Goal: Information Seeking & Learning: Learn about a topic

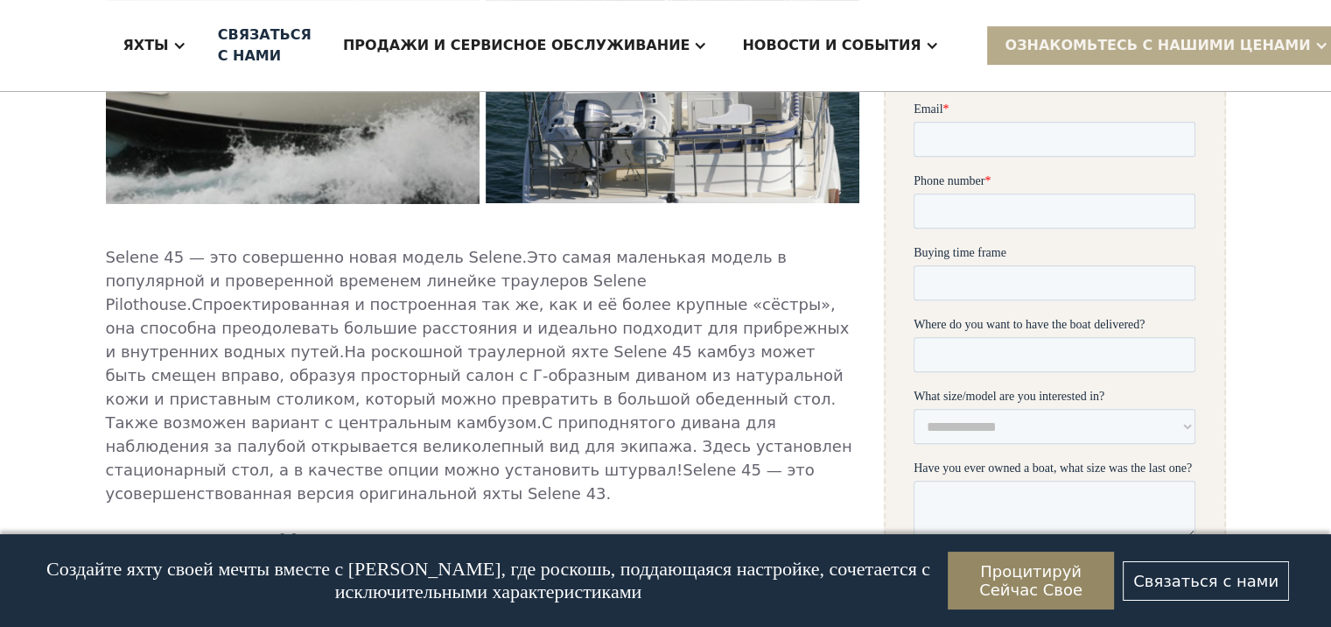
scroll to position [721, 0]
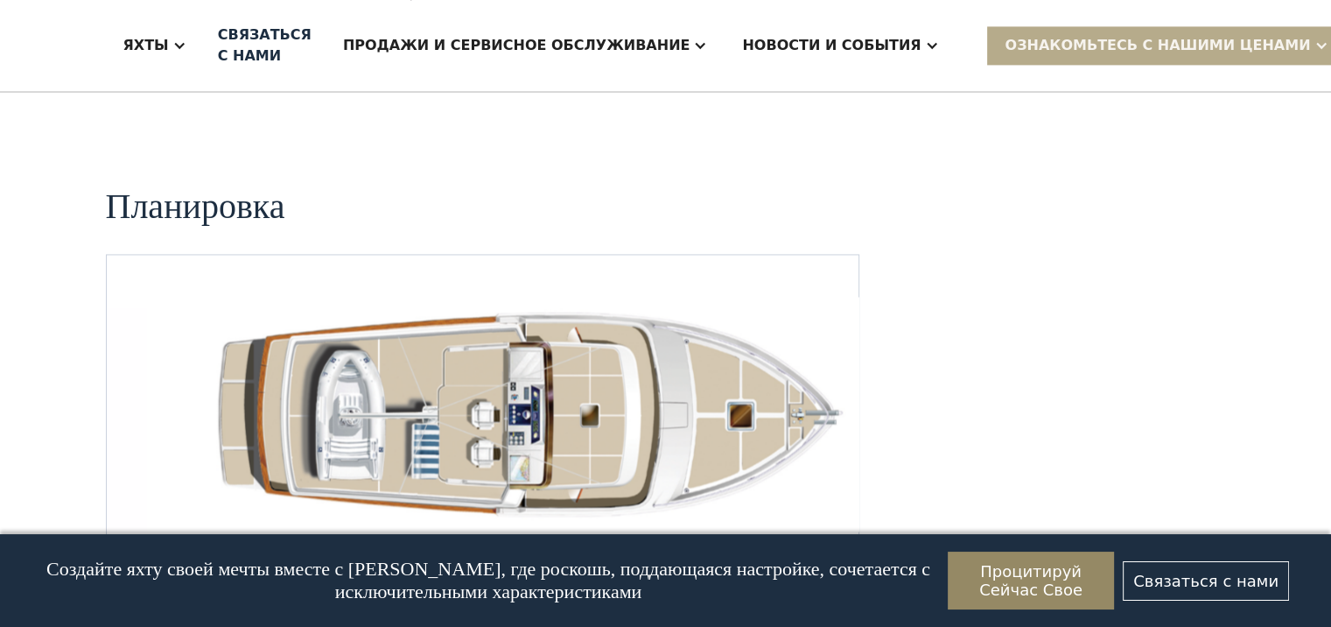
scroll to position [2647, 0]
click at [829, 531] on img "Следующий слайд" at bounding box center [831, 552] width 42 height 42
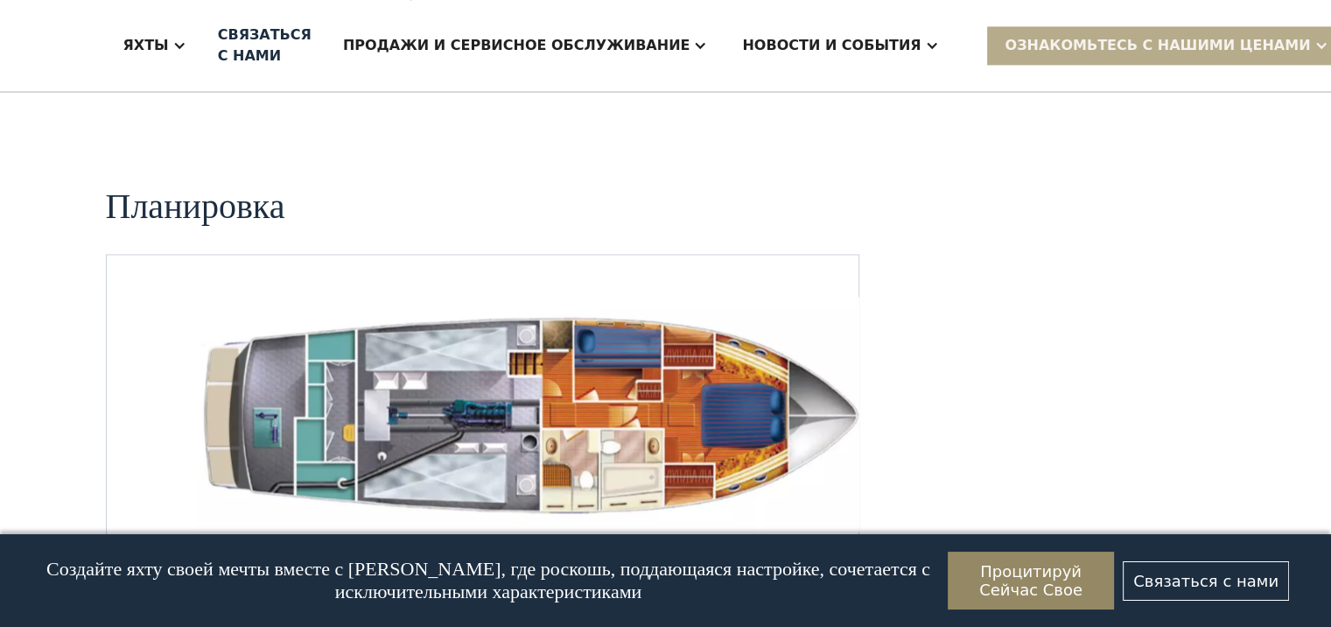
click at [829, 531] on img "Следующий слайд" at bounding box center [831, 552] width 42 height 42
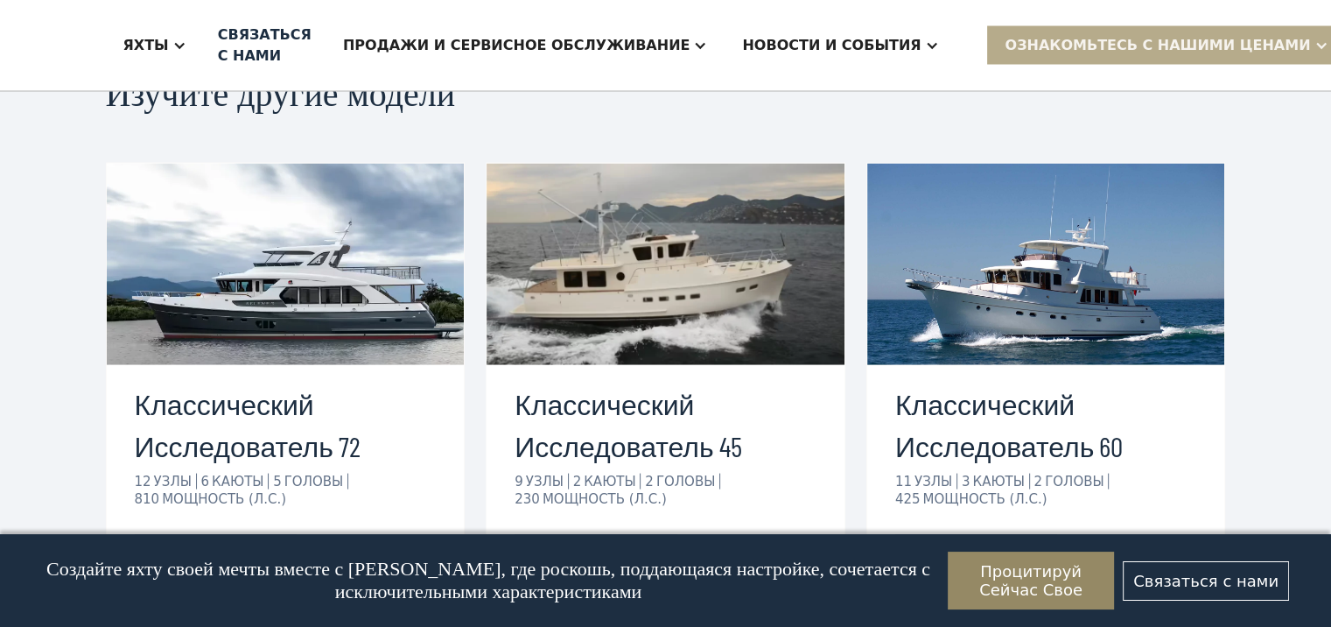
scroll to position [3434, 0]
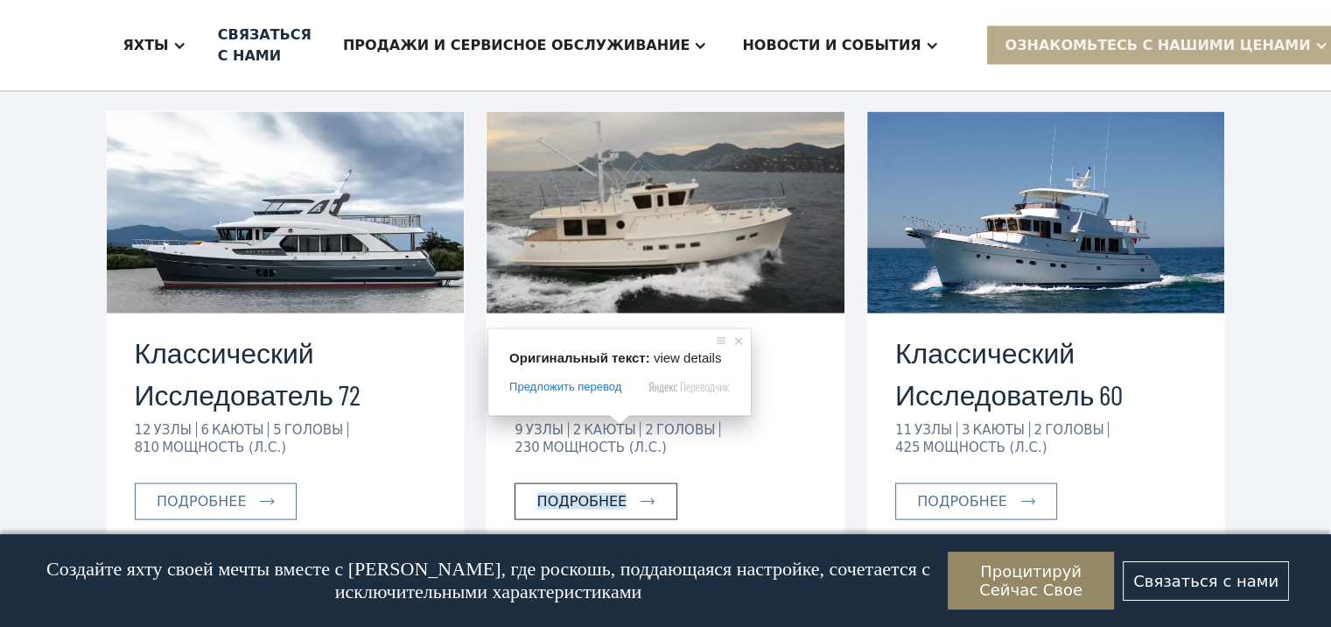
click at [613, 493] on ya-tr-span "Подробнее" at bounding box center [582, 501] width 90 height 17
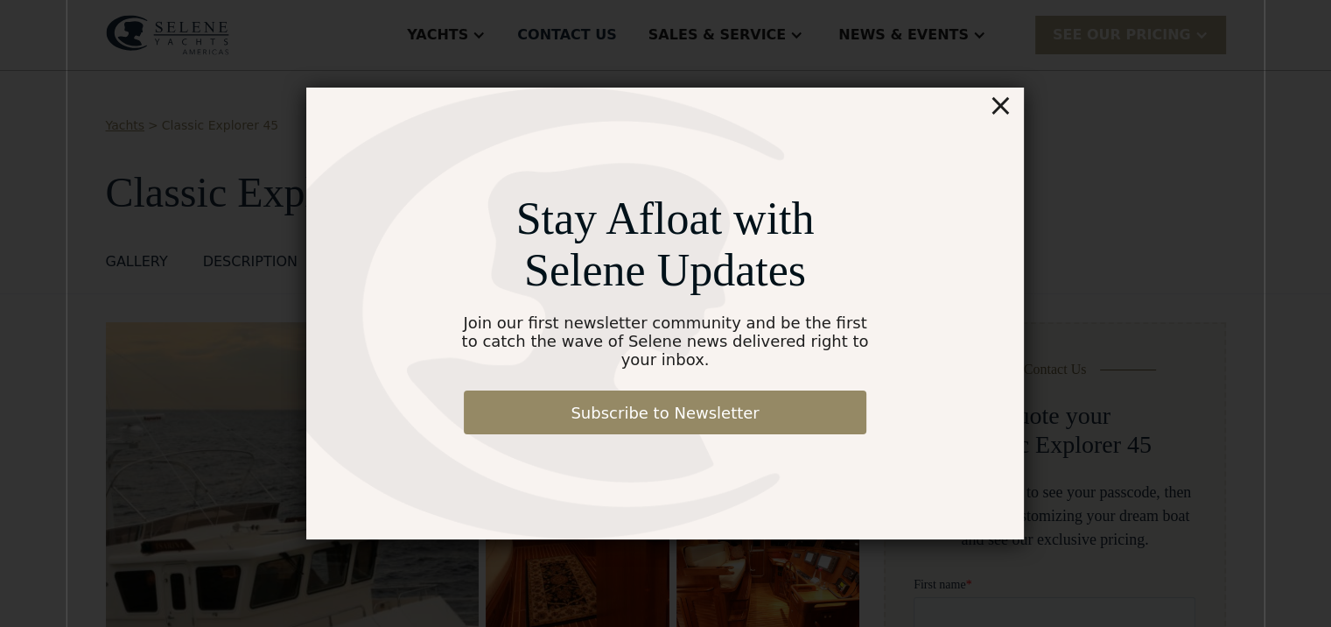
click at [1005, 109] on div "×" at bounding box center [1000, 105] width 25 height 35
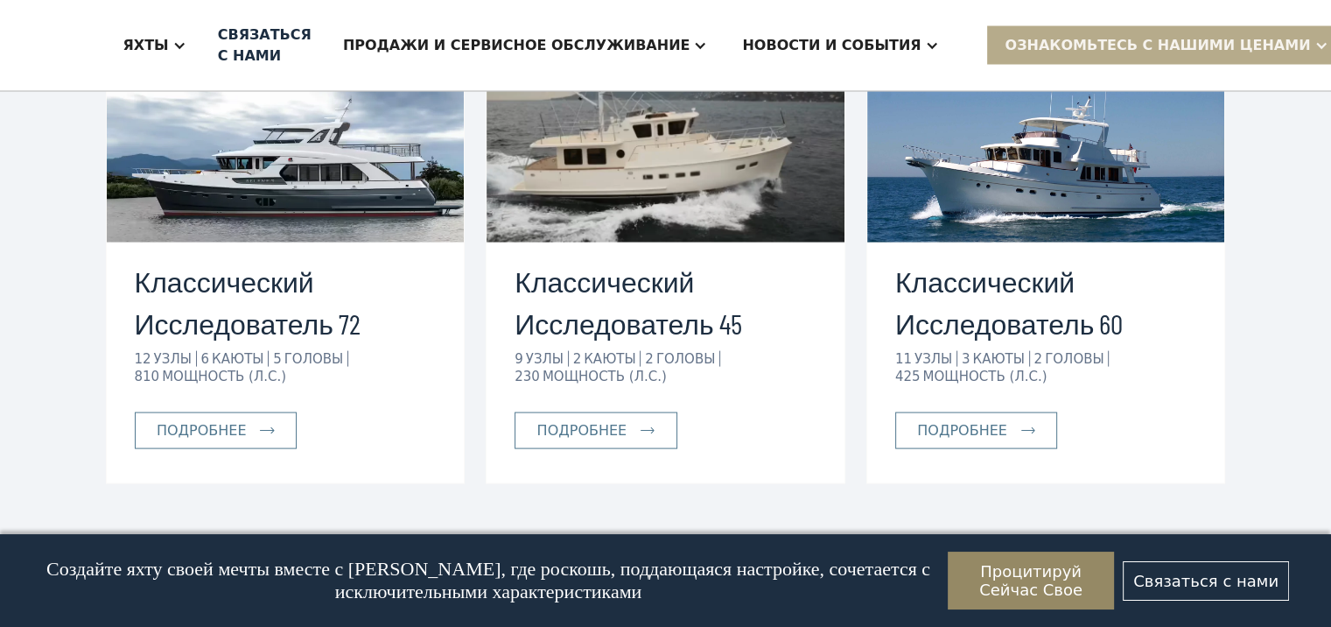
scroll to position [3588, 0]
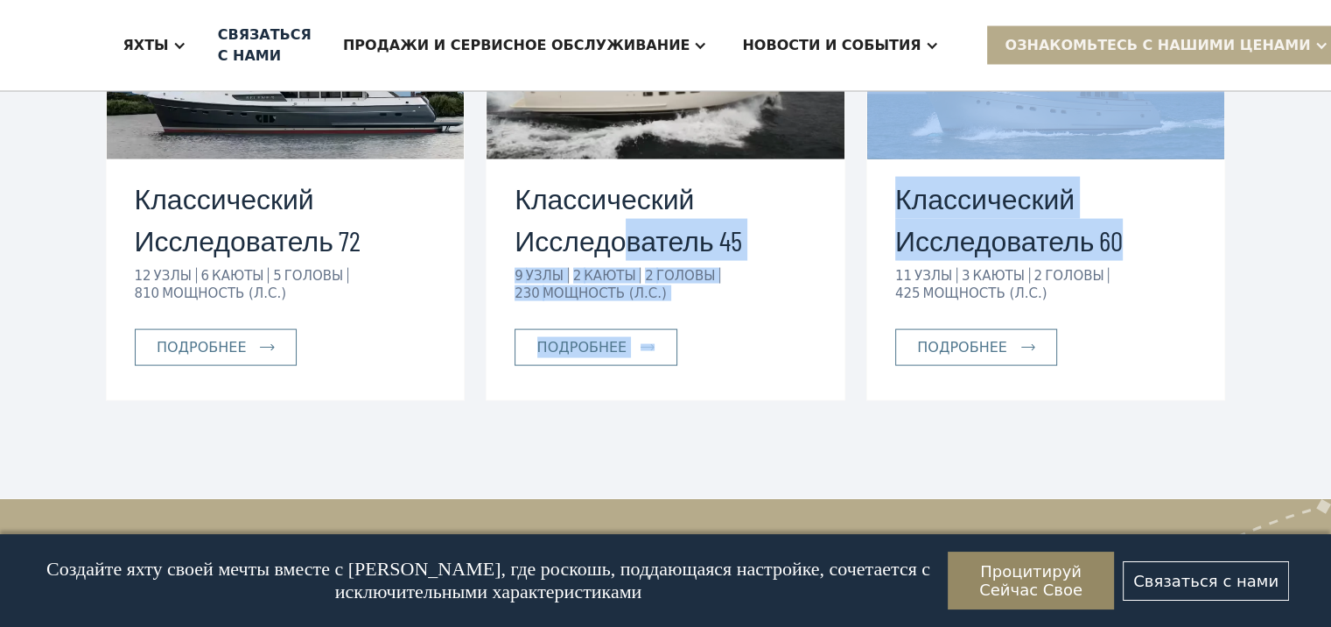
drag, startPoint x: 1134, startPoint y: 180, endPoint x: 625, endPoint y: 172, distance: 509.5
click at [625, 172] on div "Классический Исследователь 72 12 УЗЛЫ 6 КАЮТЫ 5 Головы 810 МОЩНОСТЬ (л.с.) Подр…" at bounding box center [666, 179] width 1120 height 444
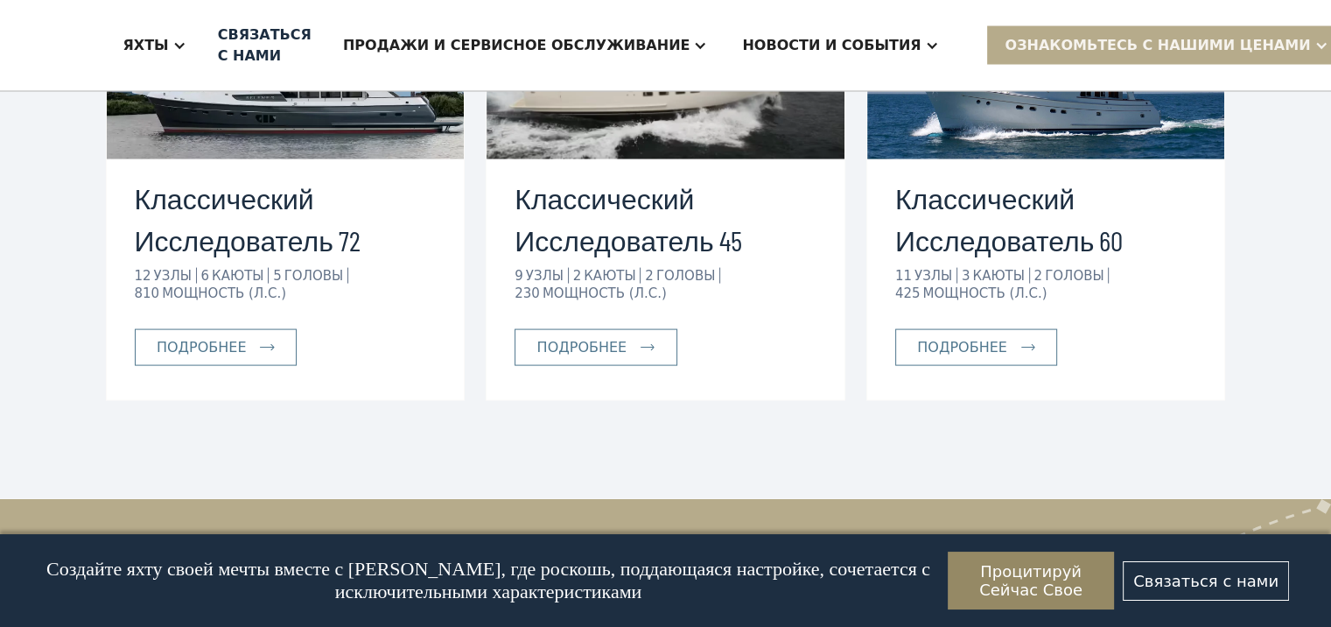
click at [1327, 195] on div "Изучите другие модели Классический Исследователь 72 12 УЗЛЫ 6 КАЮТЫ 5 Головы 81…" at bounding box center [665, 135] width 1331 height 727
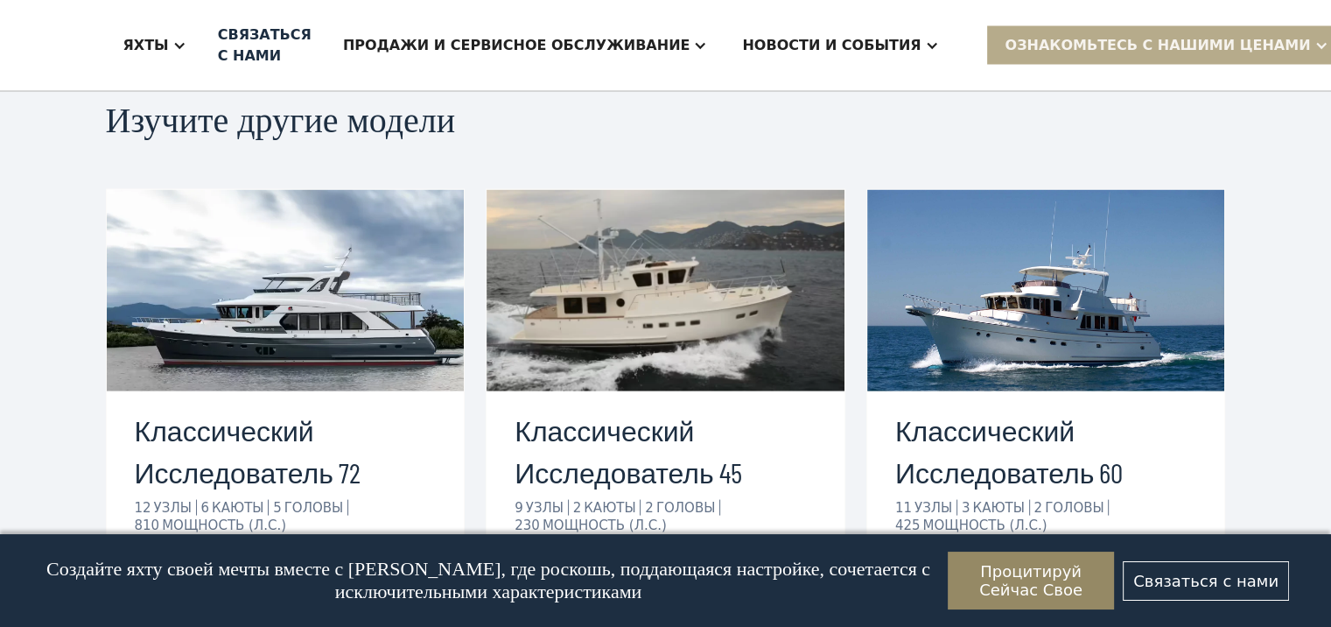
scroll to position [3325, 0]
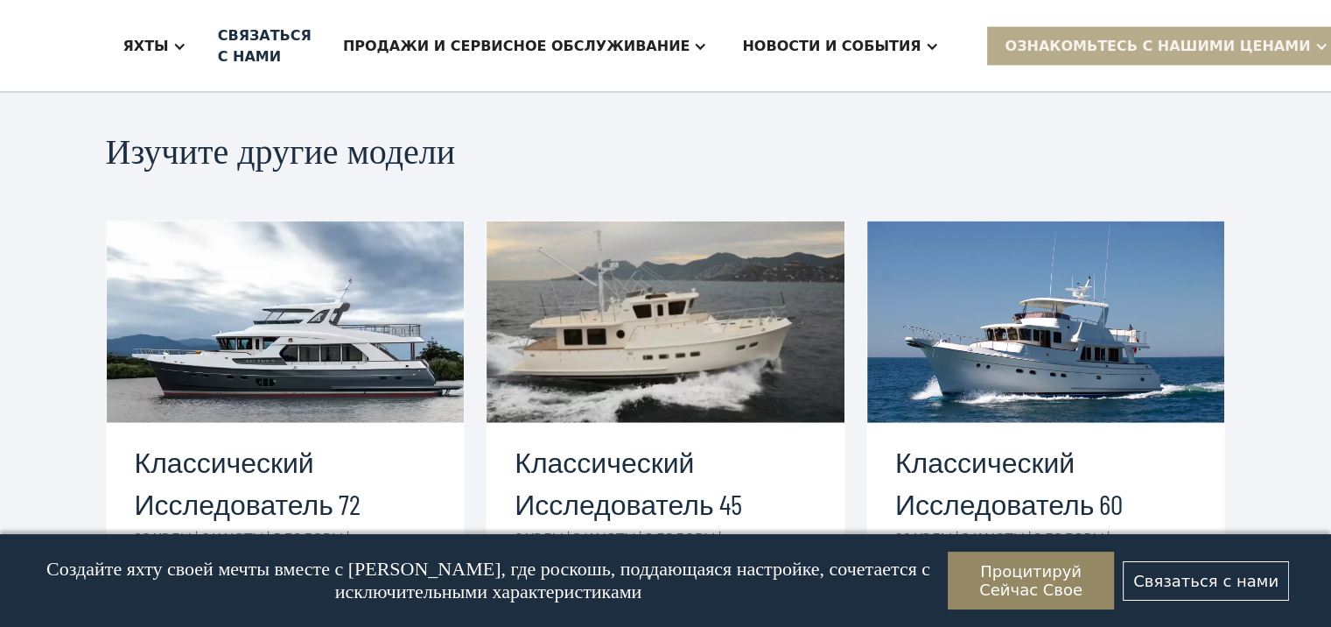
click at [1029, 291] on img at bounding box center [1046, 321] width 358 height 201
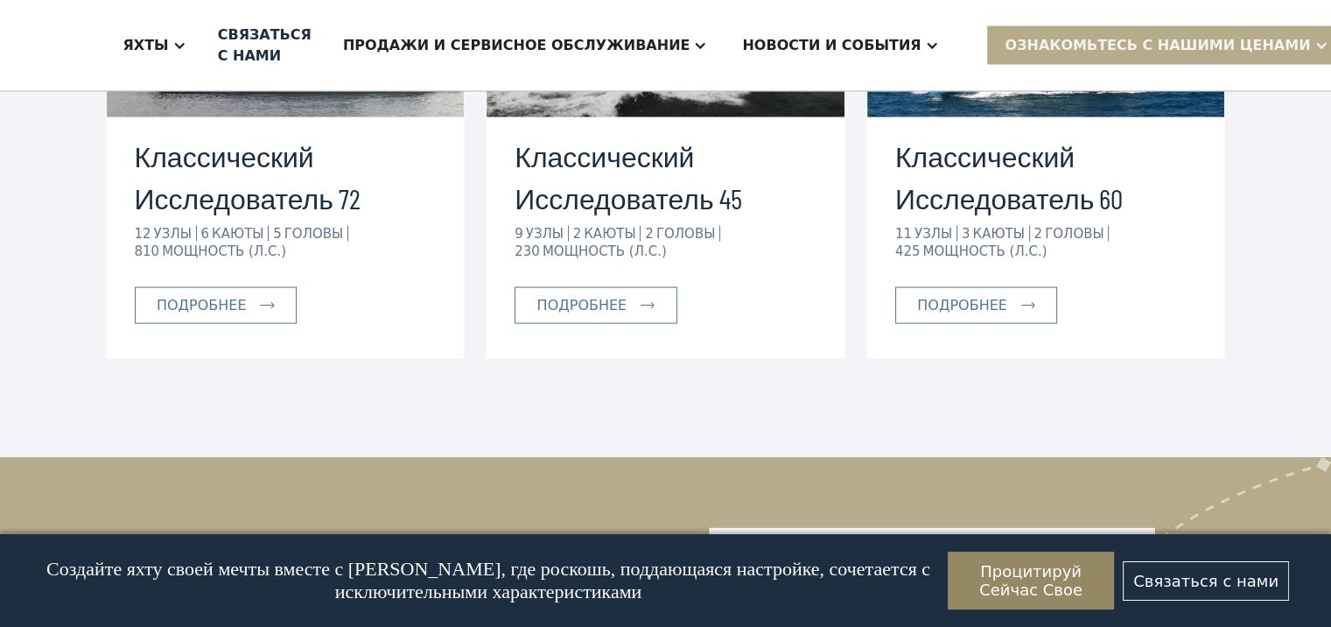
scroll to position [3675, 0]
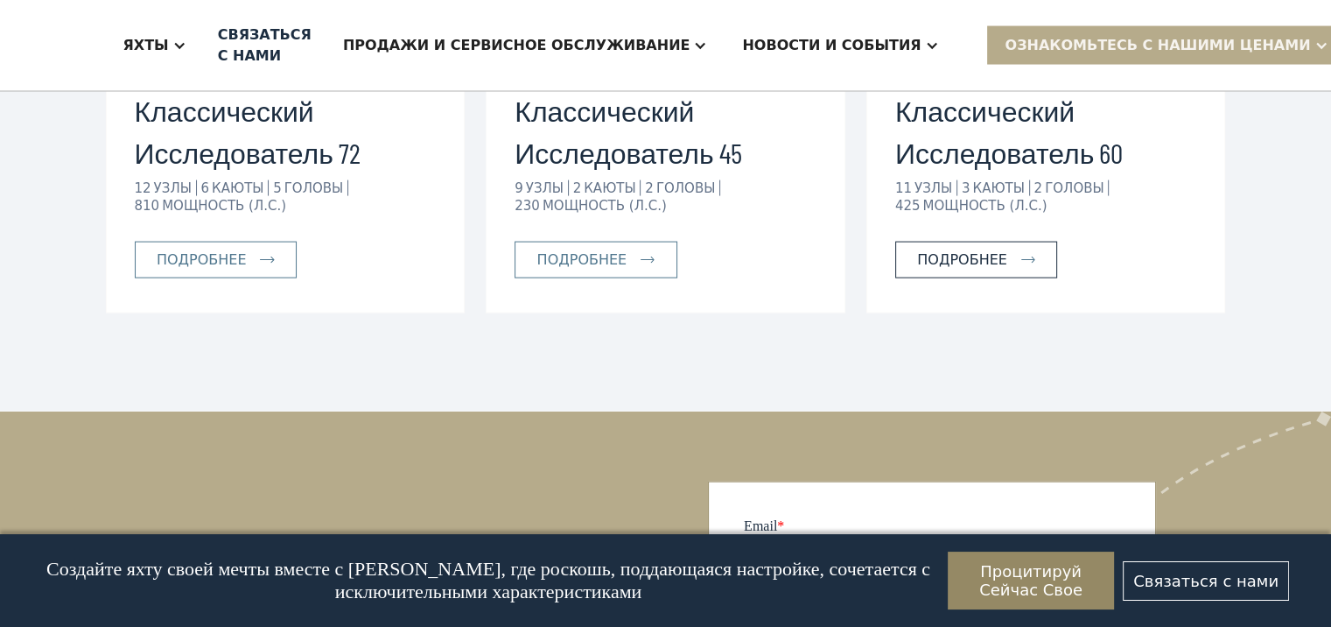
click at [976, 249] on div "Подробнее" at bounding box center [962, 259] width 90 height 21
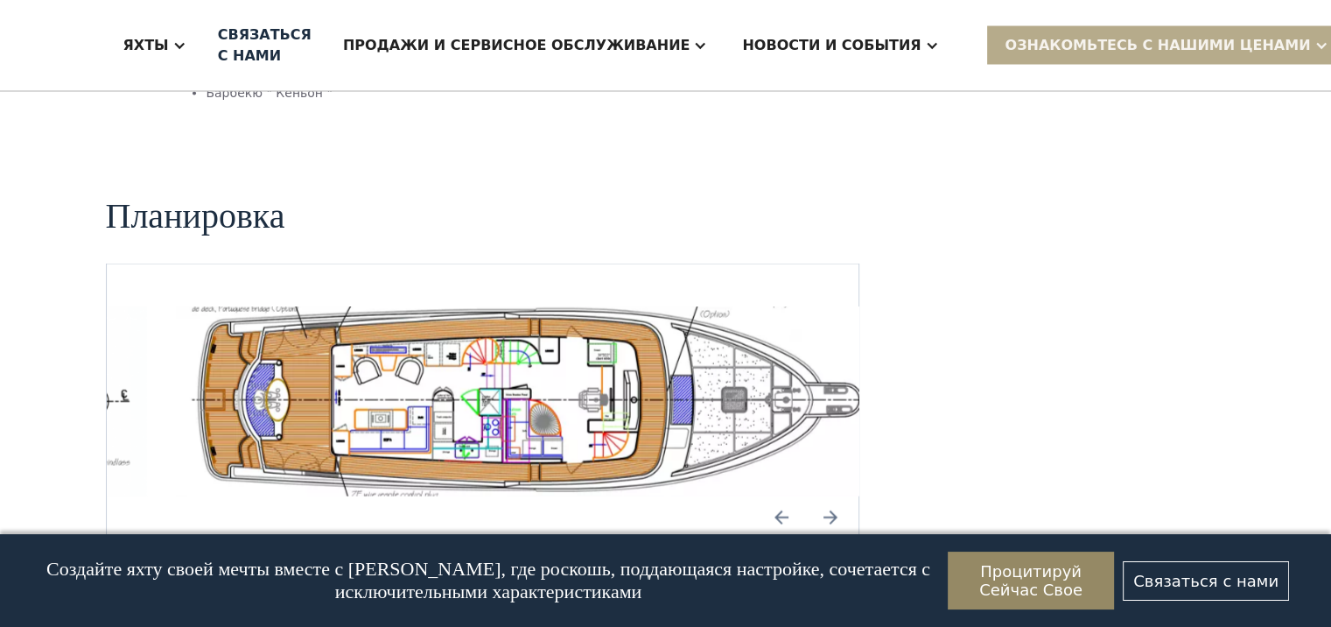
scroll to position [3434, 0]
